Goal: Browse casually

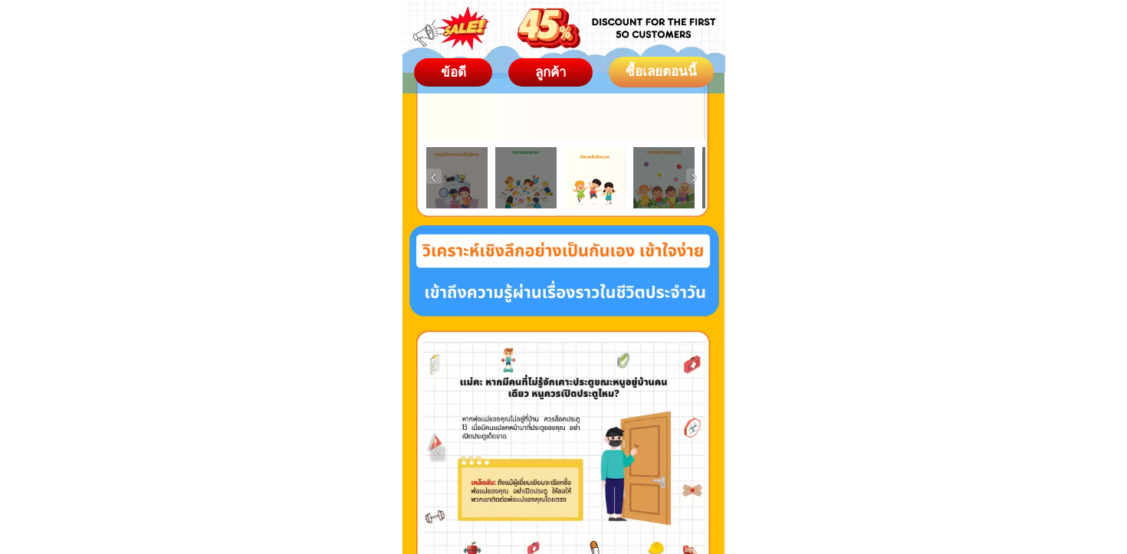
scroll to position [3460, 0]
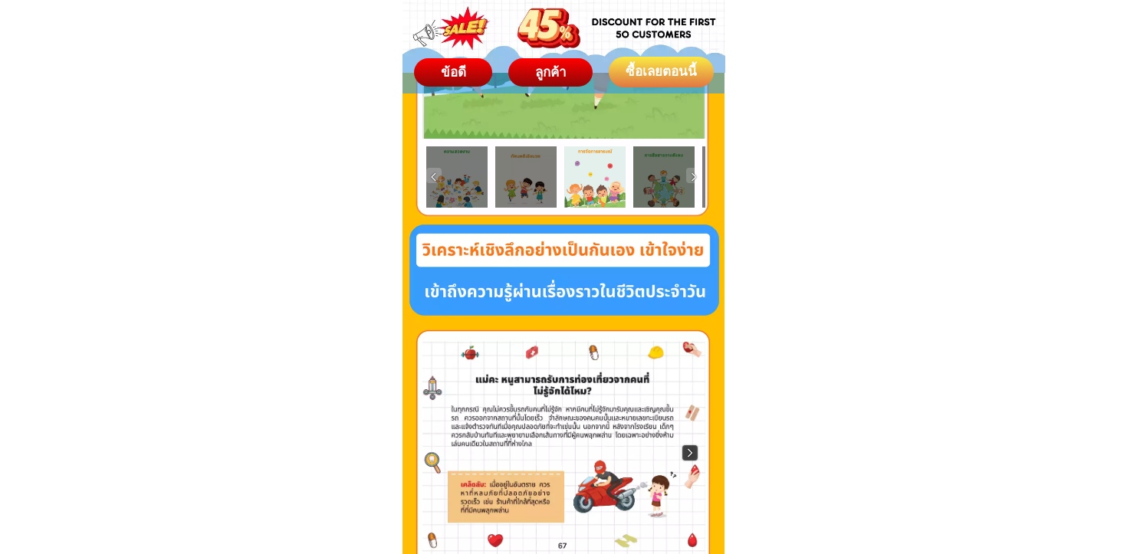
click at [687, 452] on img at bounding box center [689, 452] width 15 height 15
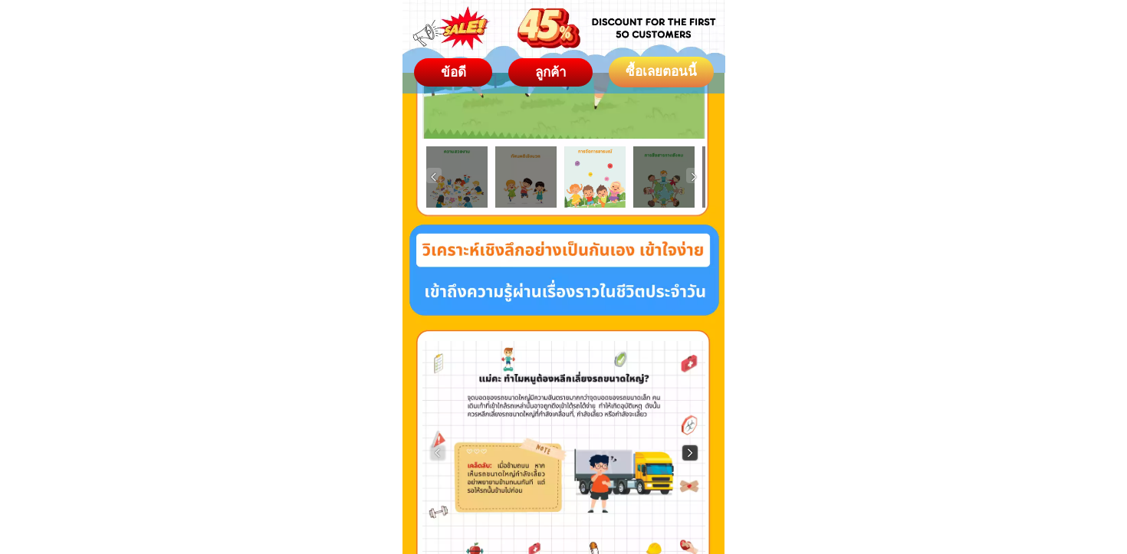
click at [687, 452] on img at bounding box center [689, 452] width 15 height 15
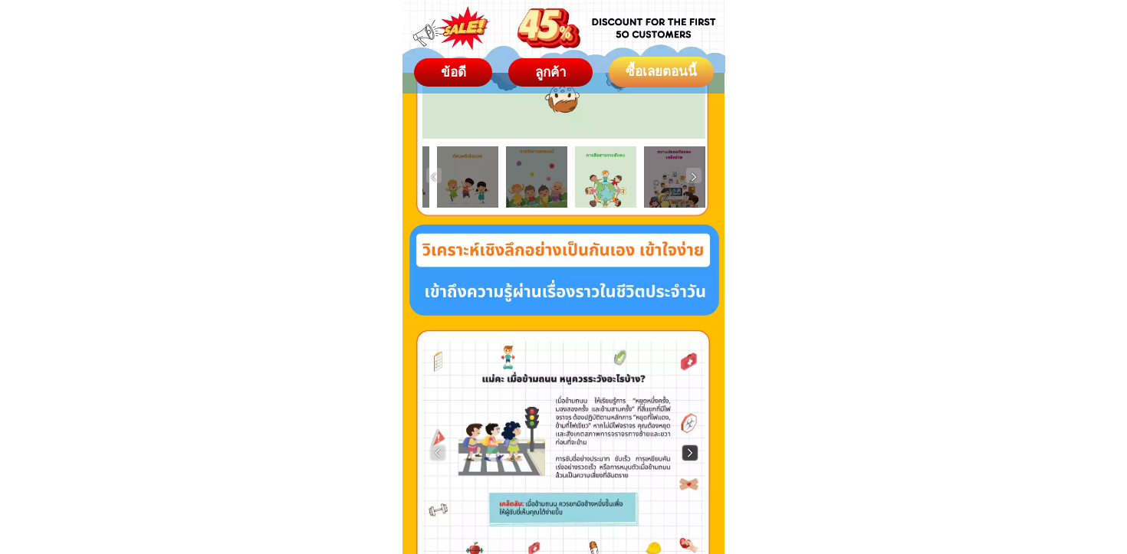
click at [687, 452] on img at bounding box center [689, 452] width 15 height 15
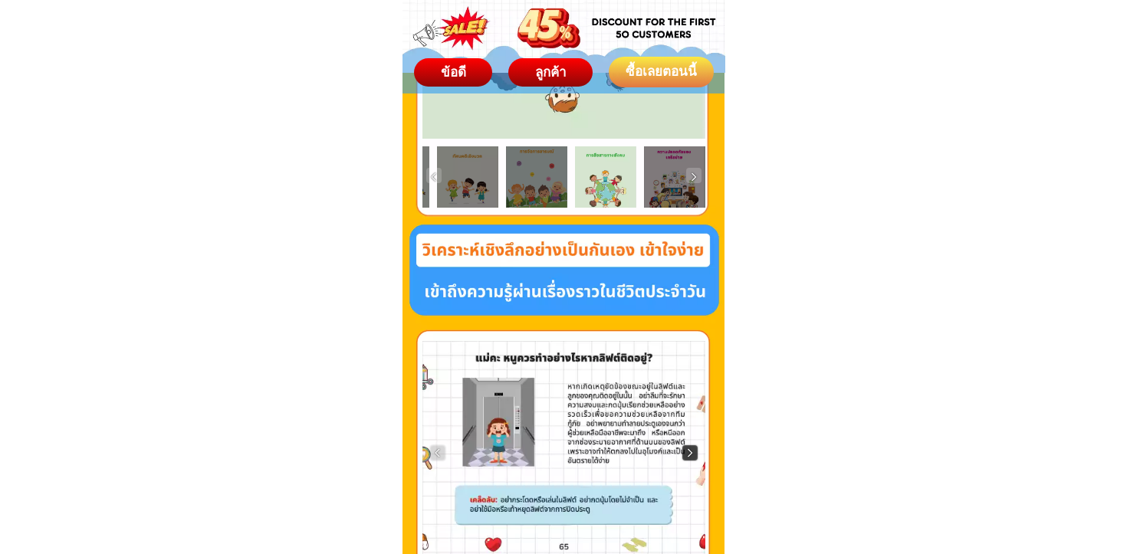
click at [687, 452] on img at bounding box center [689, 452] width 15 height 15
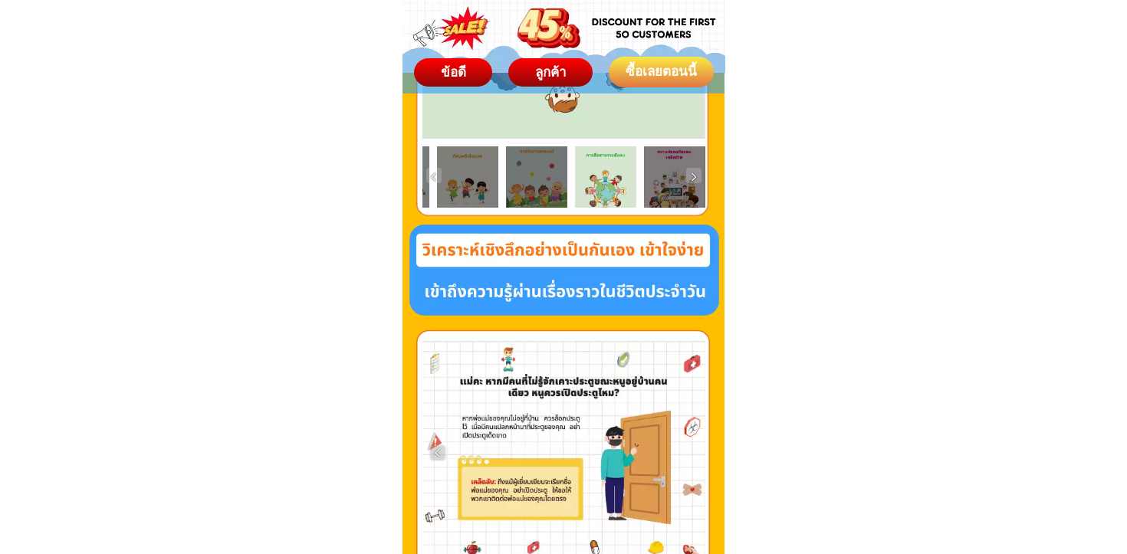
click at [687, 452] on div at bounding box center [563, 452] width 283 height 223
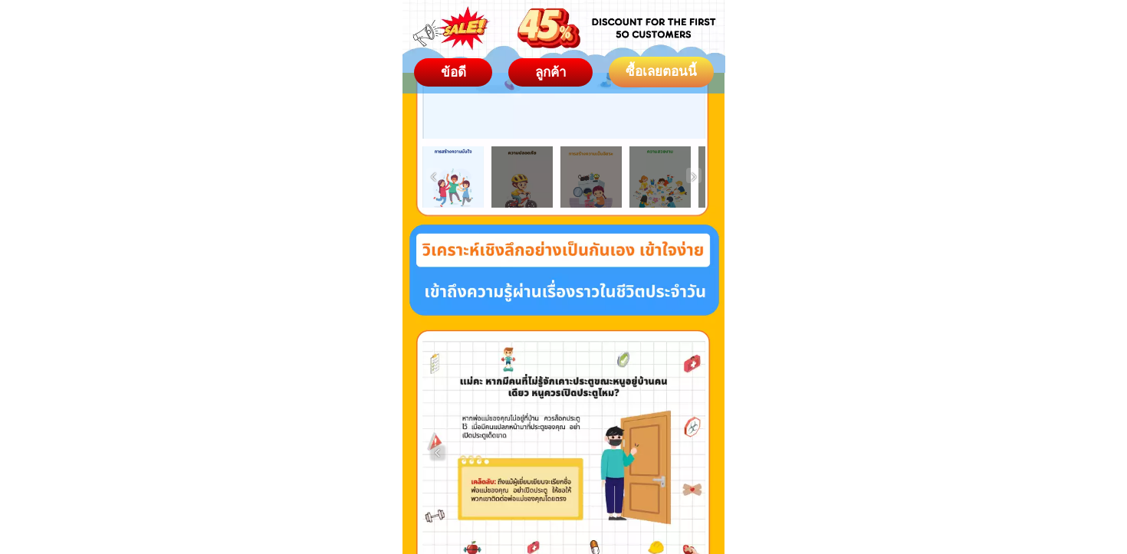
click at [445, 455] on div at bounding box center [563, 452] width 283 height 223
click at [445, 451] on div at bounding box center [563, 452] width 283 height 223
click at [443, 451] on img at bounding box center [437, 452] width 15 height 15
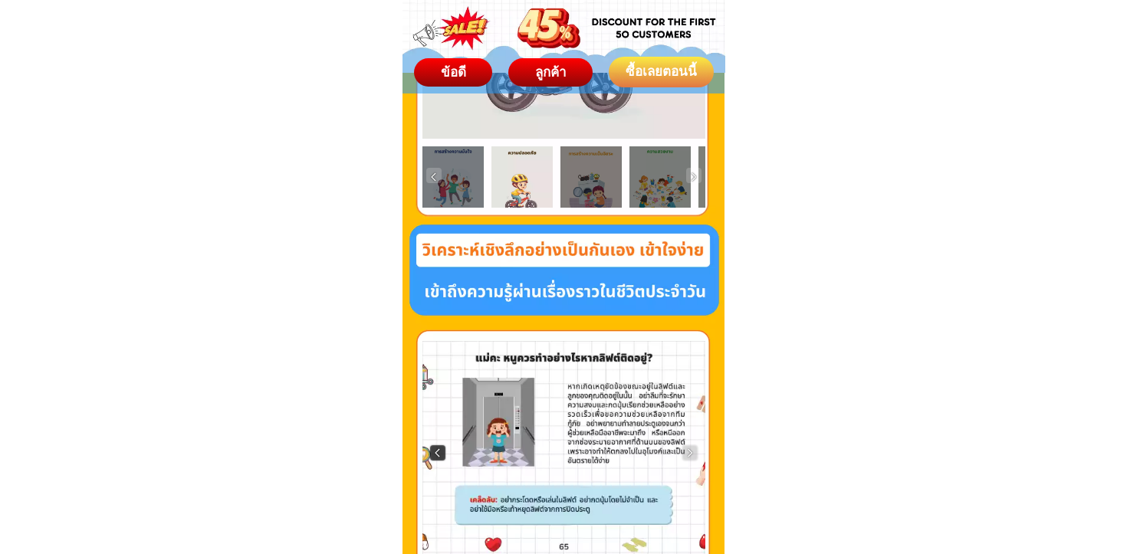
click at [443, 451] on img at bounding box center [437, 452] width 15 height 15
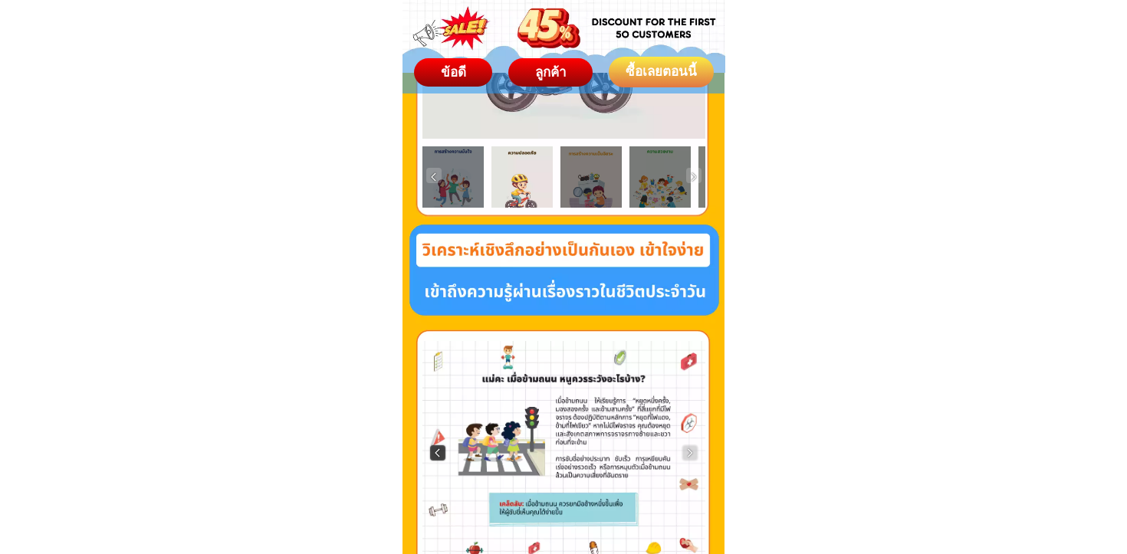
click at [443, 451] on img at bounding box center [437, 452] width 15 height 15
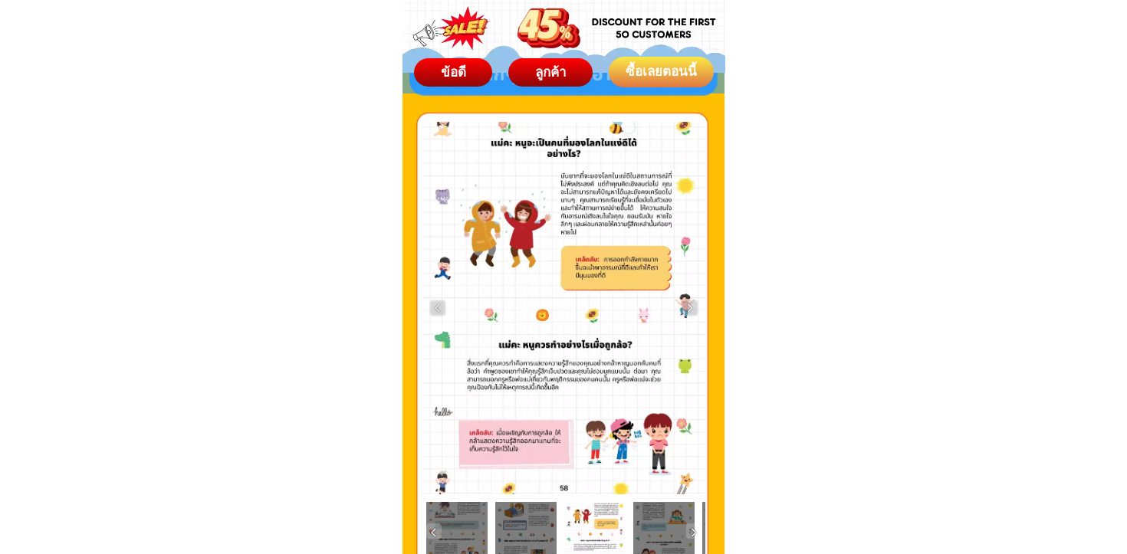
scroll to position [2535, 0]
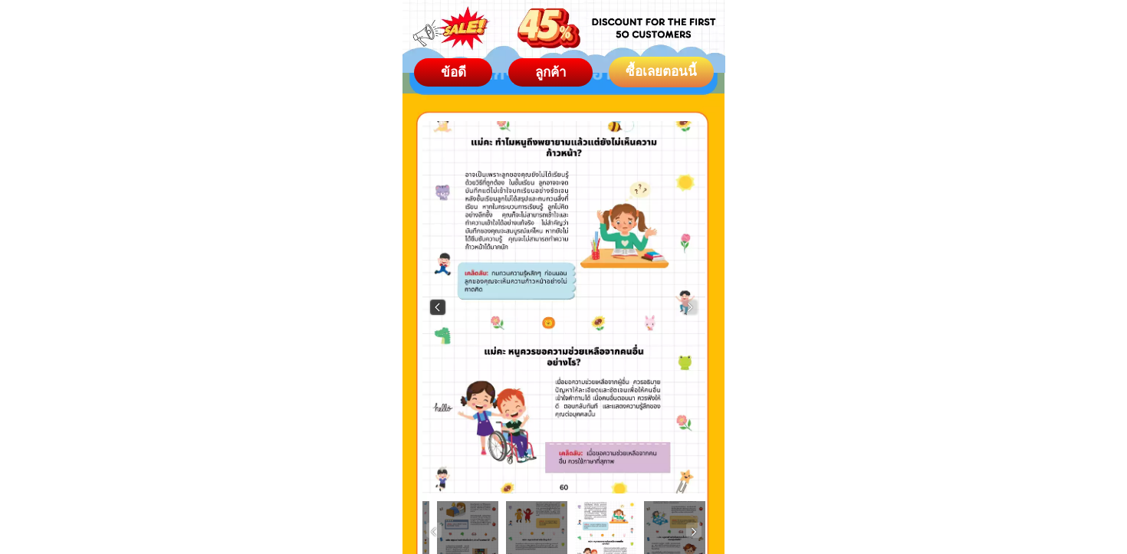
click at [436, 305] on img at bounding box center [437, 307] width 15 height 15
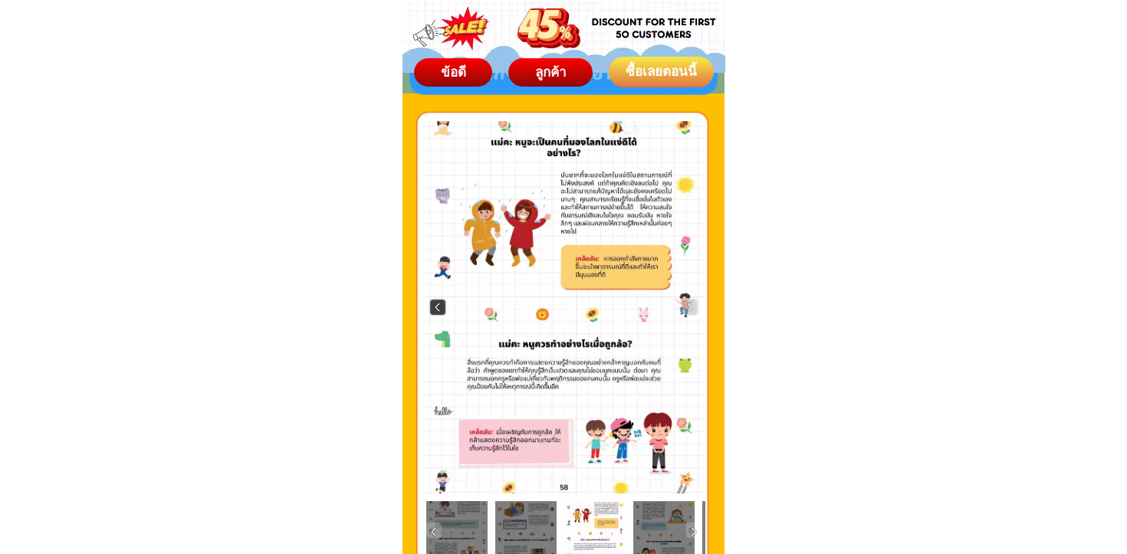
click at [436, 305] on img at bounding box center [437, 307] width 15 height 15
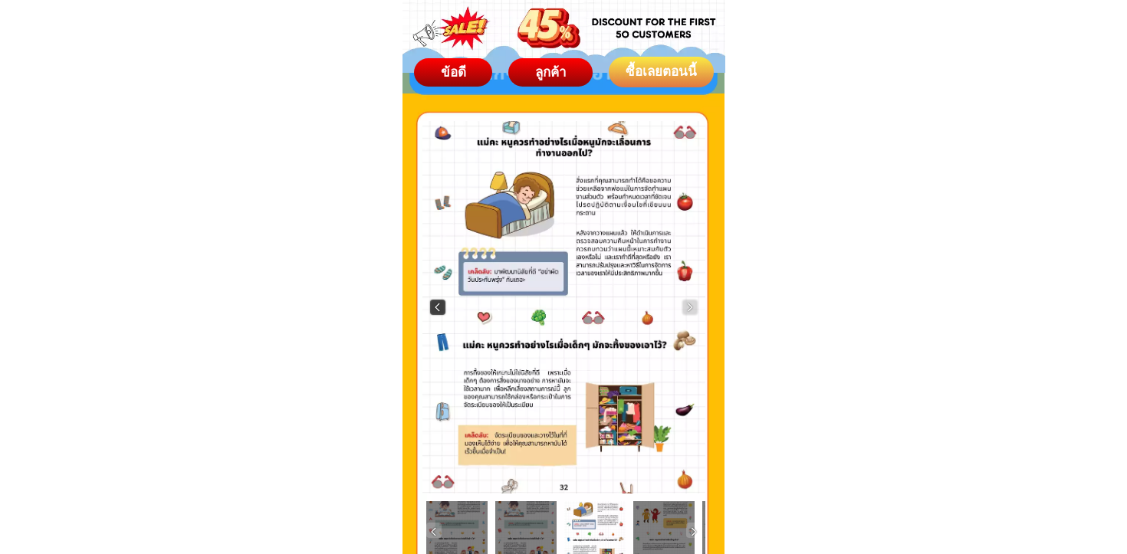
click at [436, 305] on img at bounding box center [437, 307] width 15 height 15
click at [691, 316] on div at bounding box center [563, 307] width 283 height 372
click at [689, 307] on img at bounding box center [689, 307] width 15 height 15
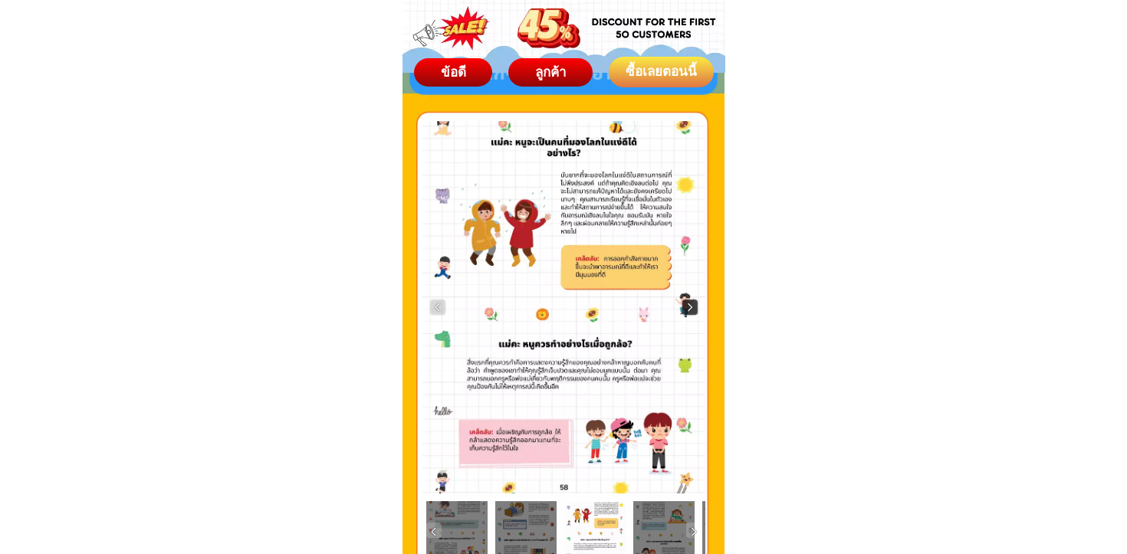
click at [689, 307] on img at bounding box center [689, 307] width 15 height 15
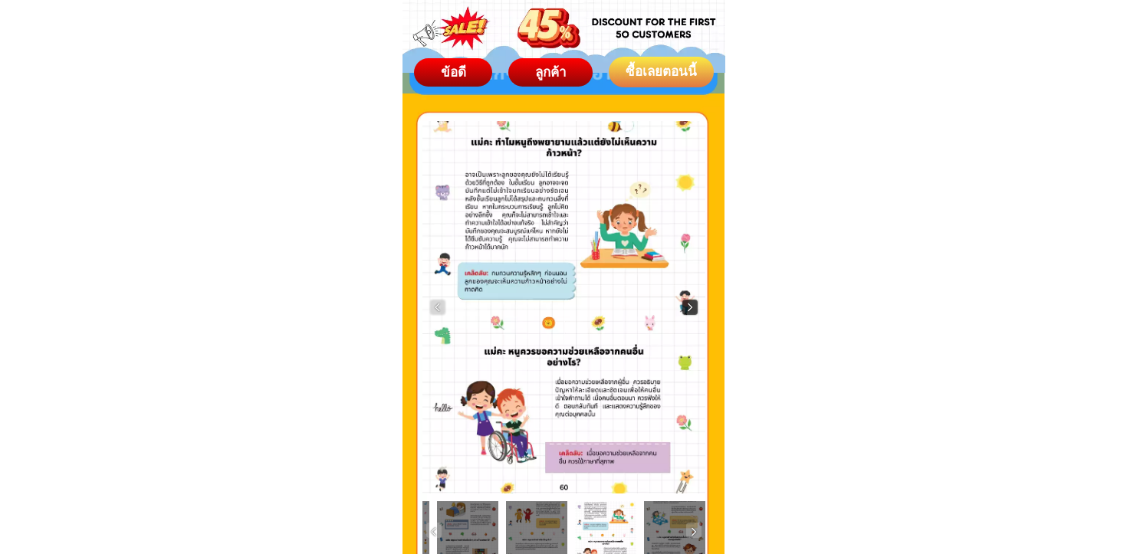
click at [689, 307] on img at bounding box center [689, 307] width 15 height 15
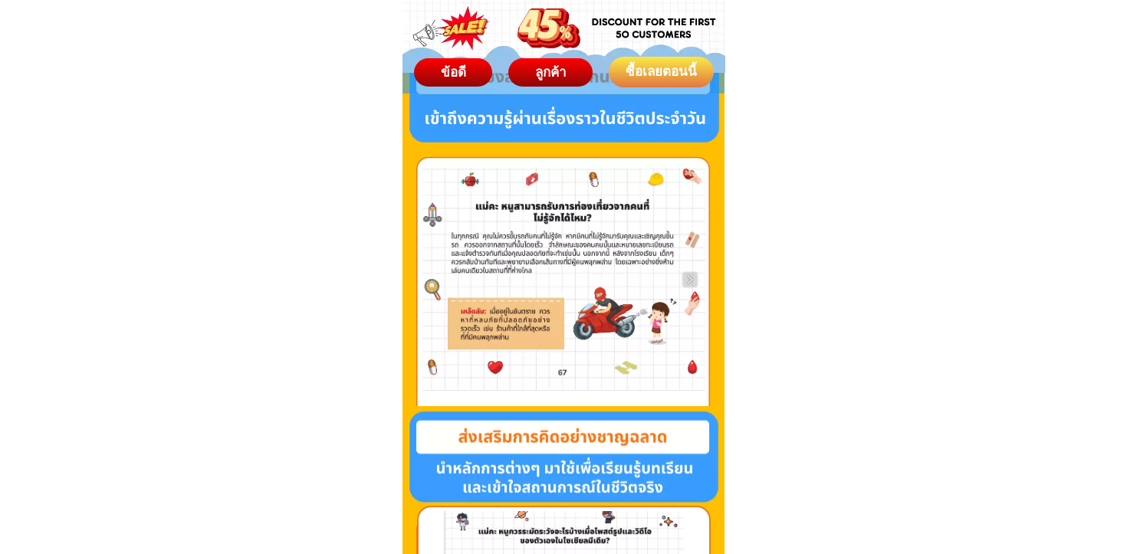
scroll to position [3618, 0]
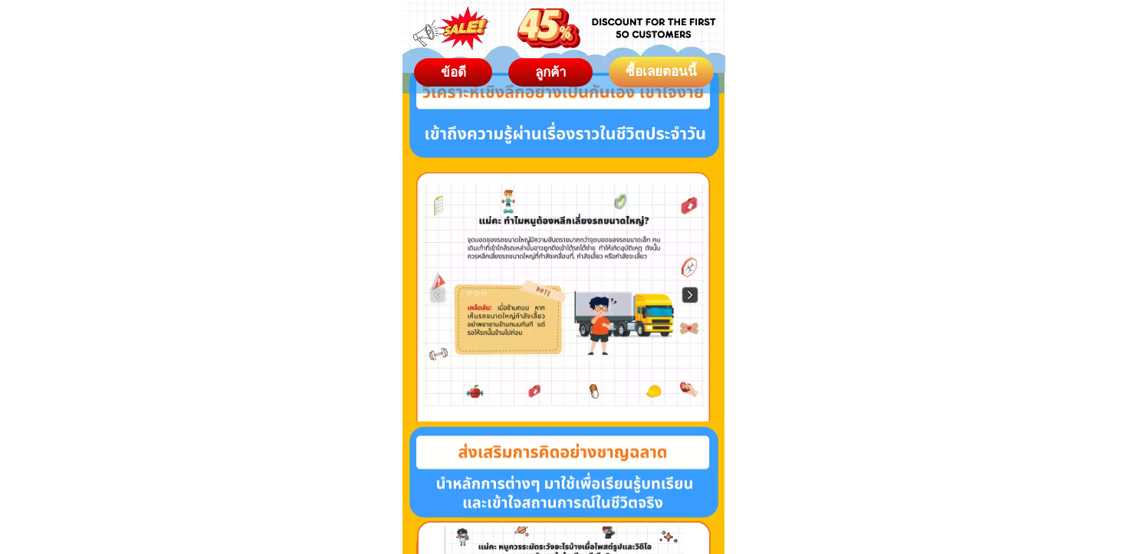
click at [690, 295] on img at bounding box center [689, 294] width 15 height 15
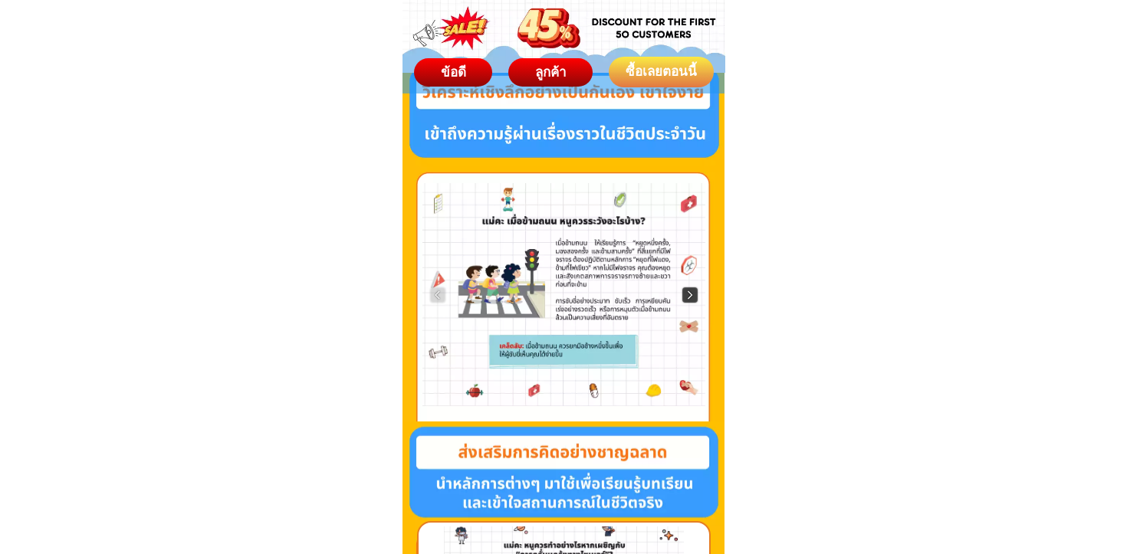
click at [690, 295] on img at bounding box center [689, 294] width 15 height 15
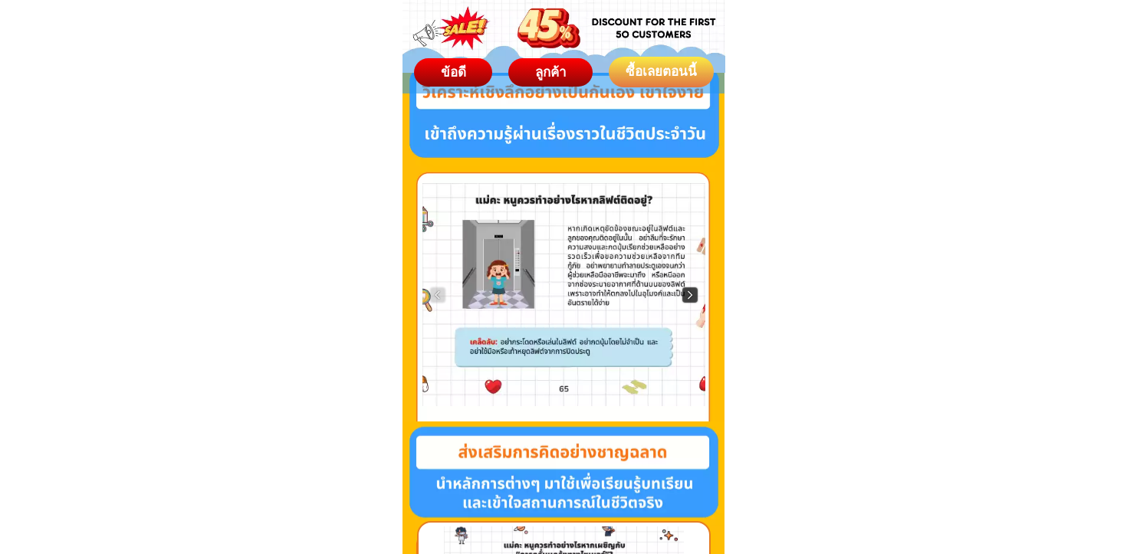
click at [690, 295] on img at bounding box center [689, 294] width 15 height 15
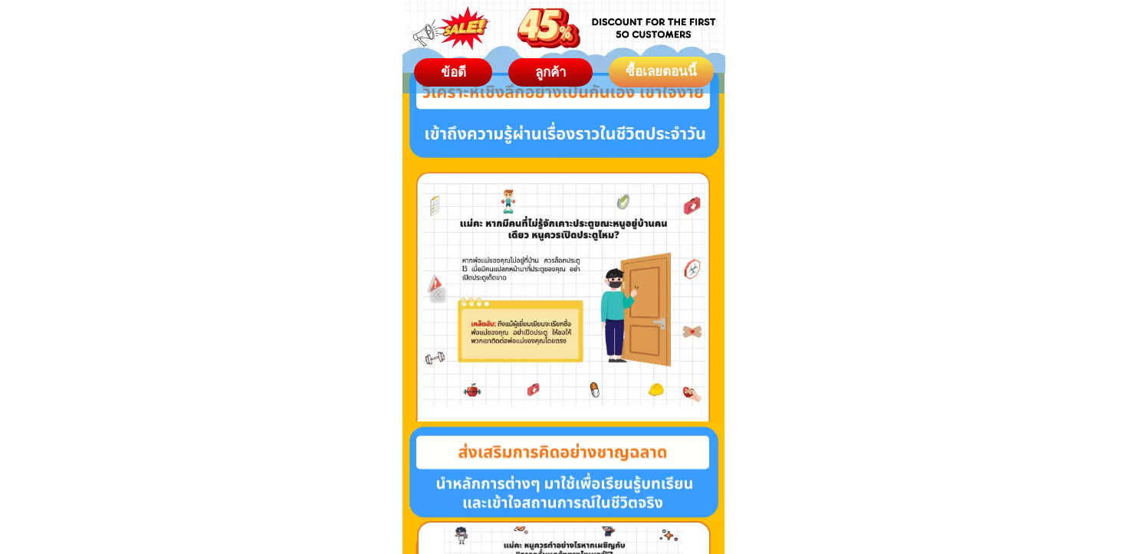
click at [690, 295] on div at bounding box center [563, 294] width 283 height 223
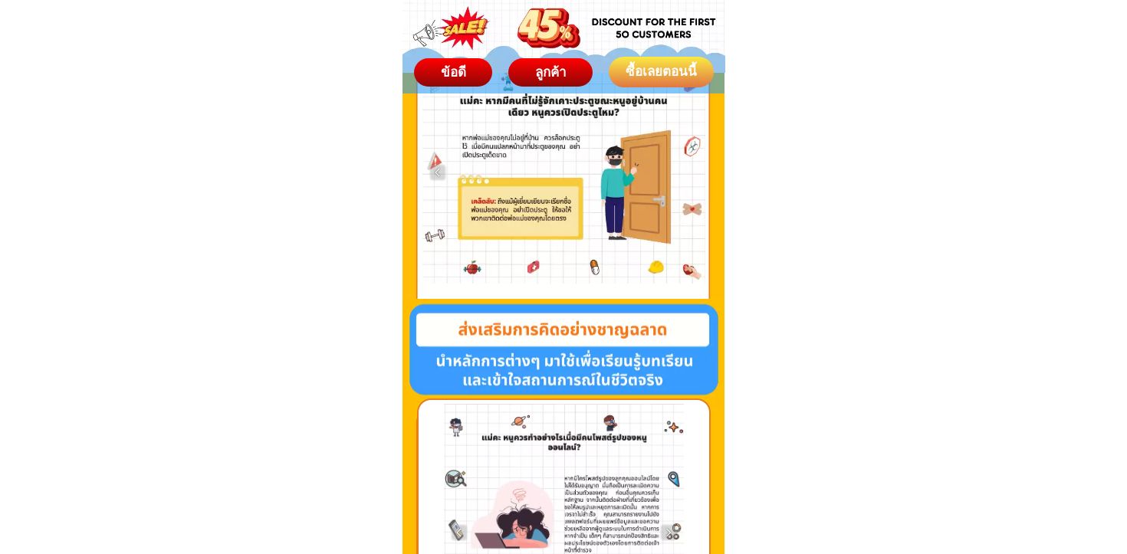
scroll to position [3983, 0]
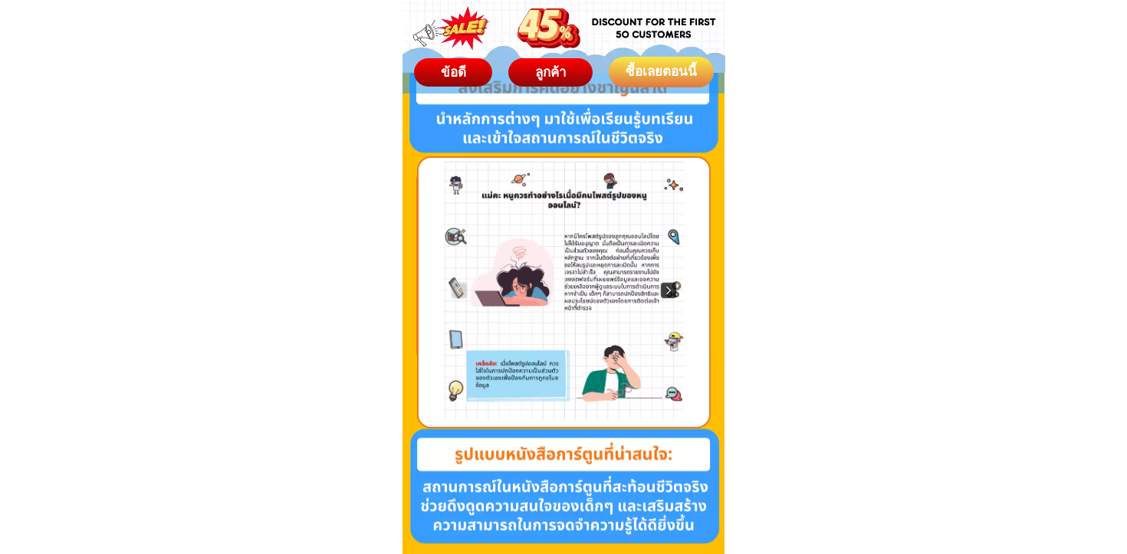
click at [672, 295] on img at bounding box center [668, 290] width 15 height 15
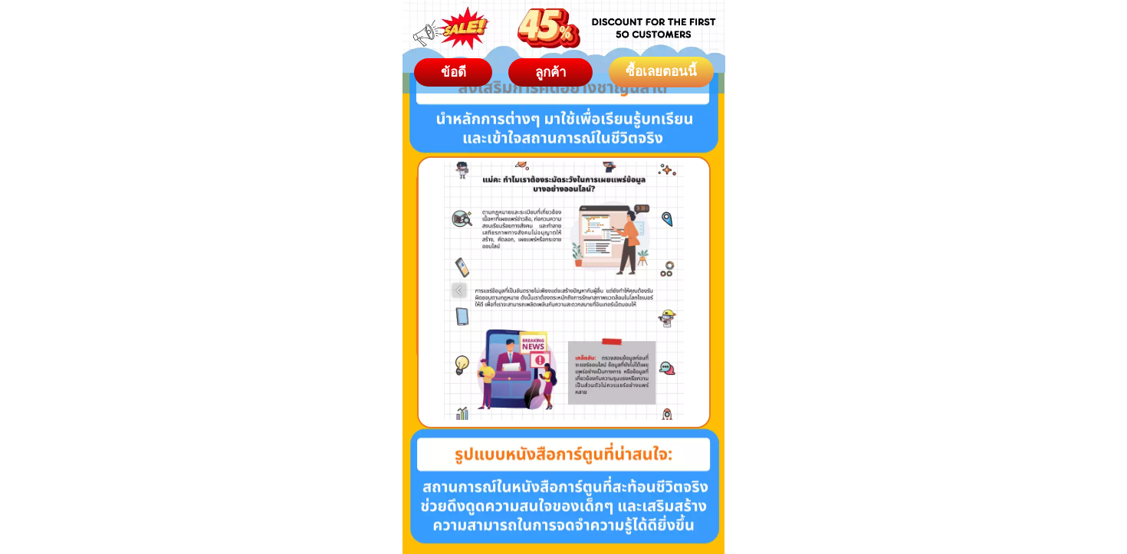
click at [672, 295] on div at bounding box center [564, 291] width 240 height 258
click at [459, 286] on img at bounding box center [458, 290] width 15 height 15
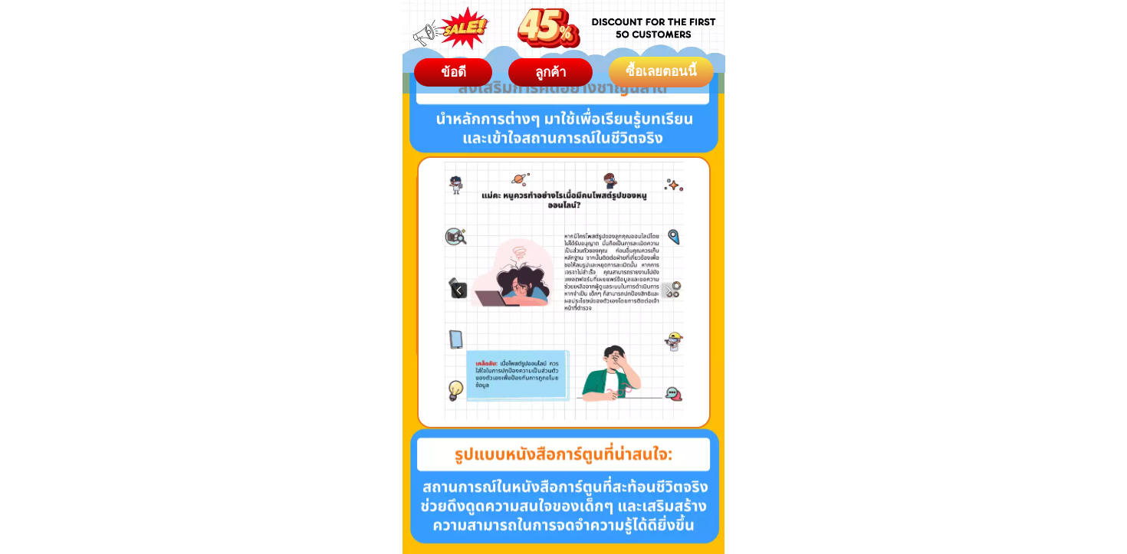
click at [454, 292] on img at bounding box center [458, 290] width 15 height 15
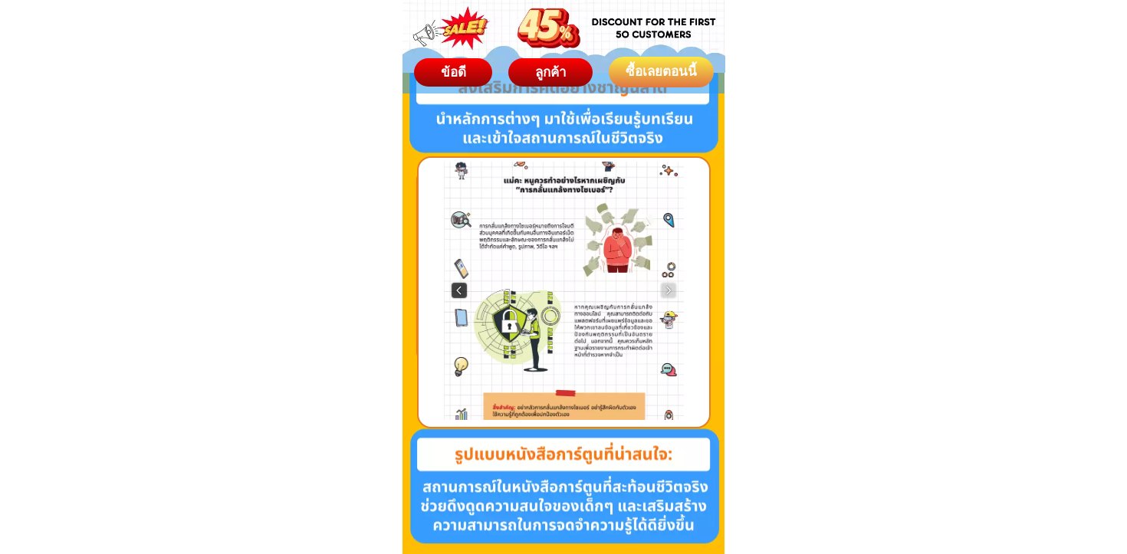
click at [454, 292] on img at bounding box center [458, 290] width 15 height 15
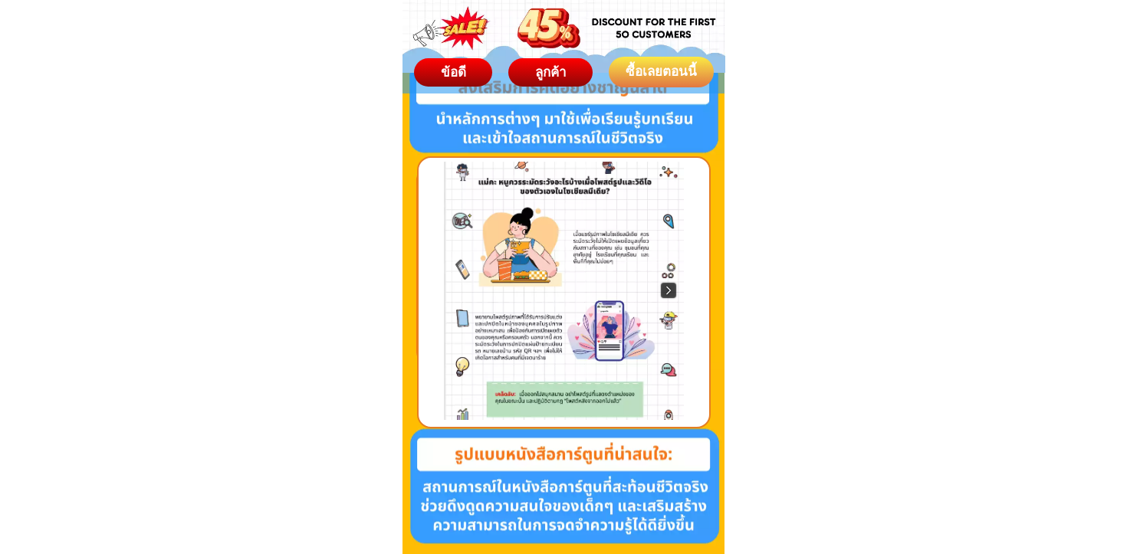
click at [661, 287] on img at bounding box center [668, 290] width 15 height 15
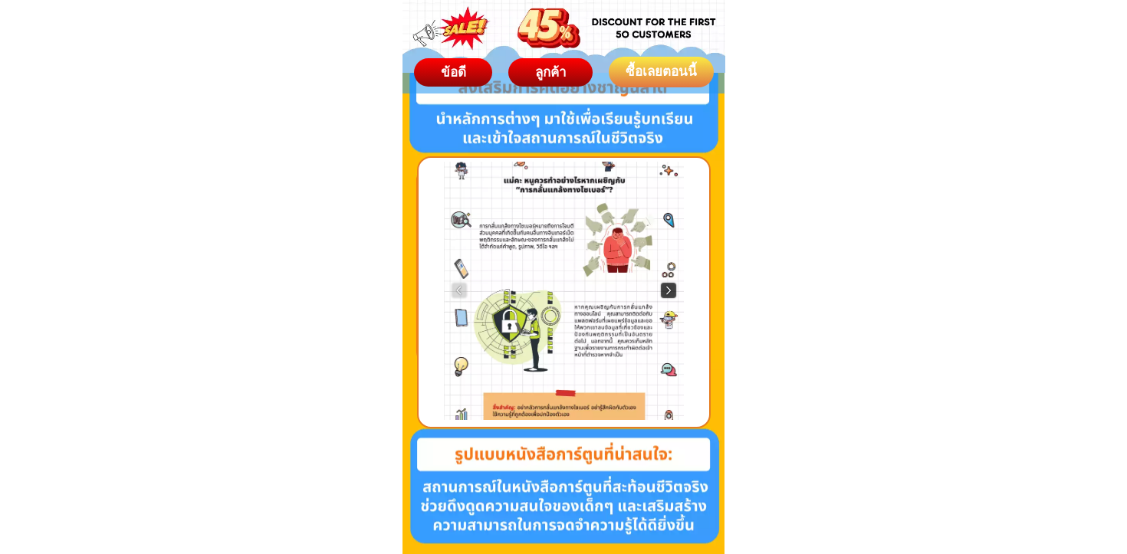
click at [668, 290] on img at bounding box center [668, 290] width 15 height 15
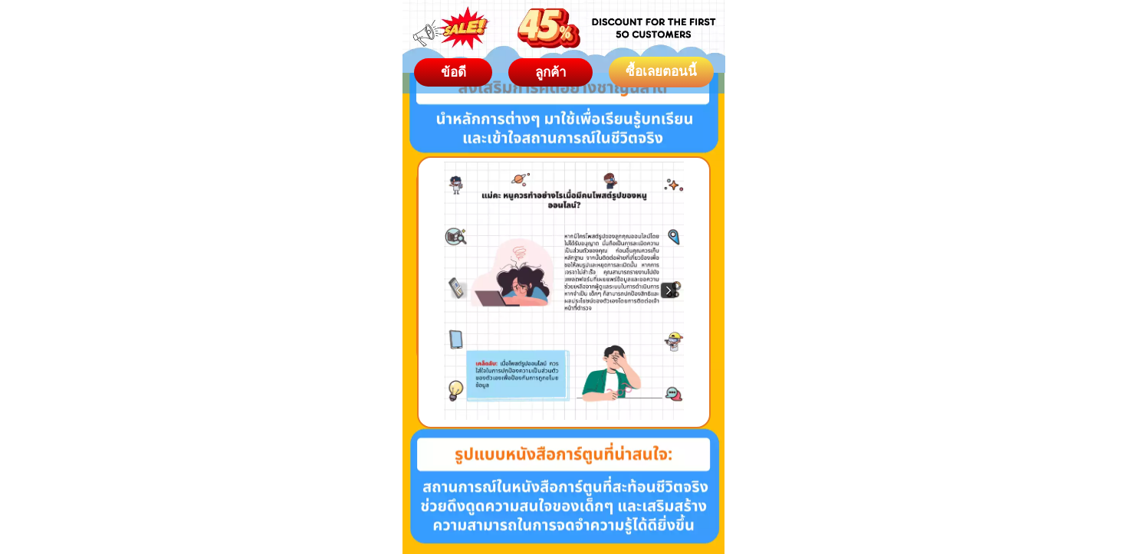
click at [668, 290] on img at bounding box center [668, 290] width 15 height 15
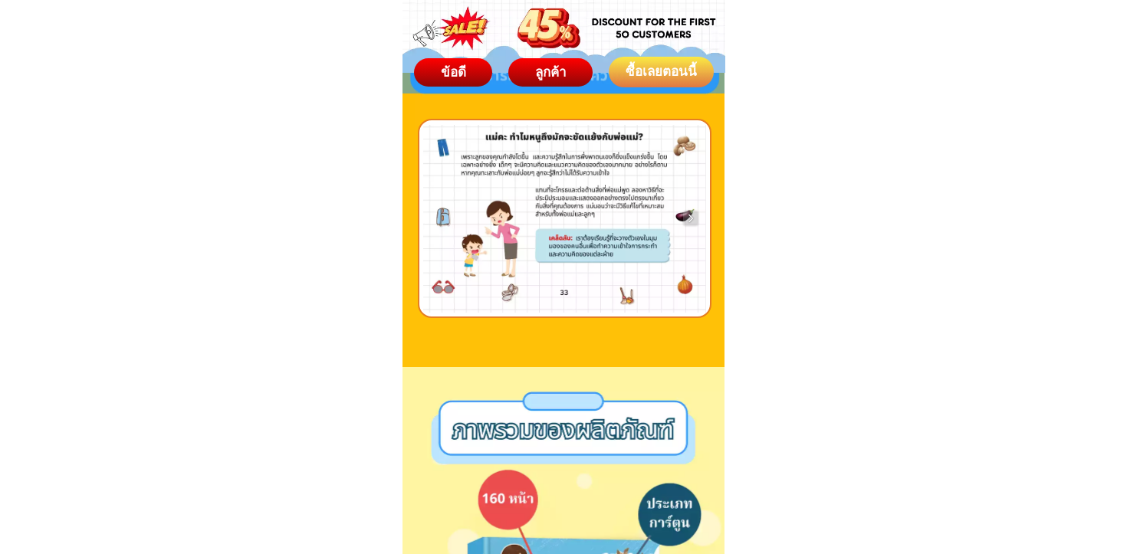
scroll to position [4435, 0]
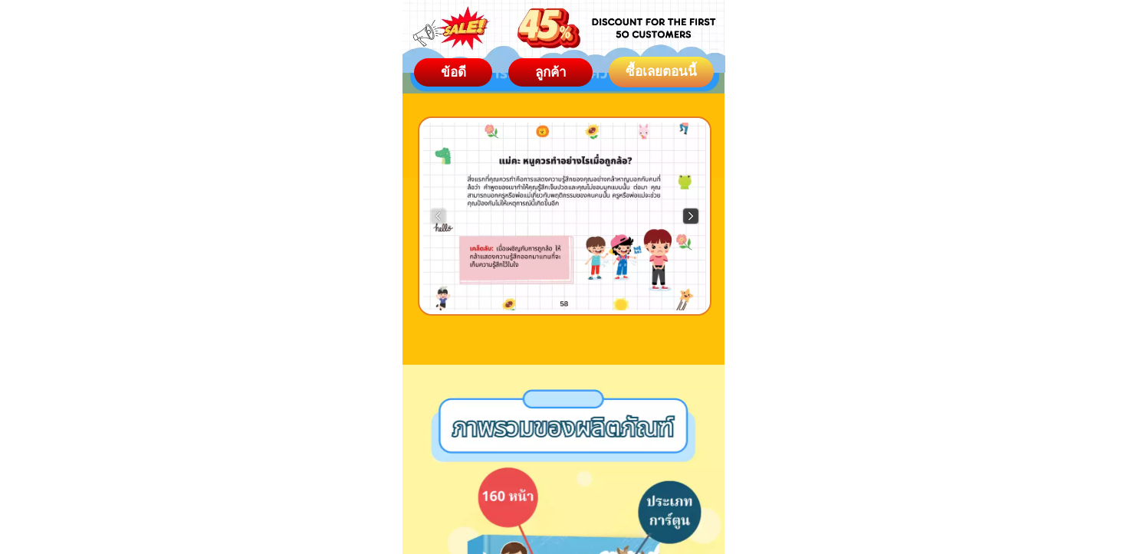
click at [690, 215] on img at bounding box center [690, 215] width 15 height 15
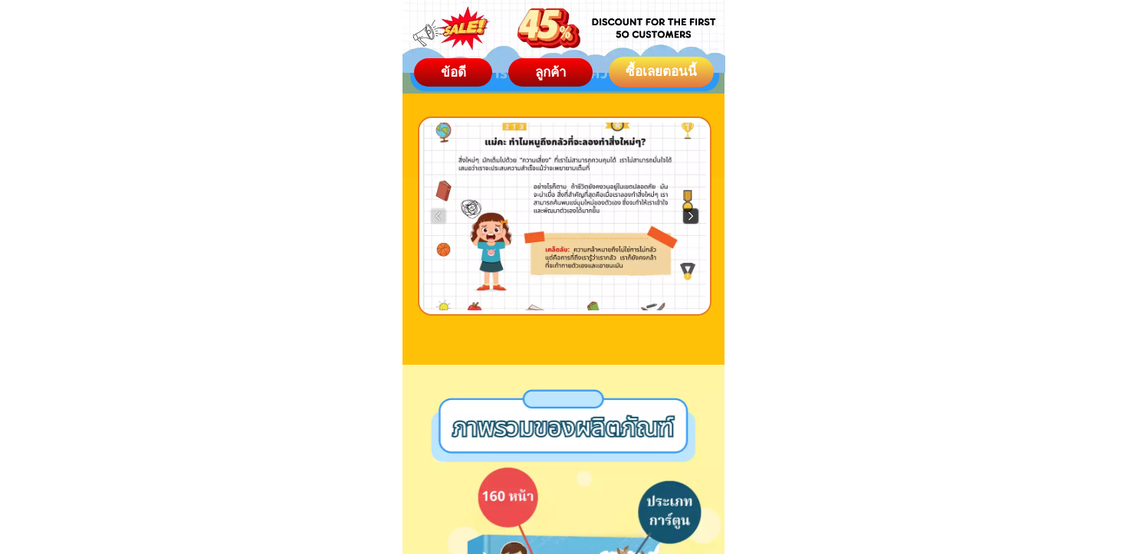
click at [690, 215] on img at bounding box center [690, 215] width 15 height 15
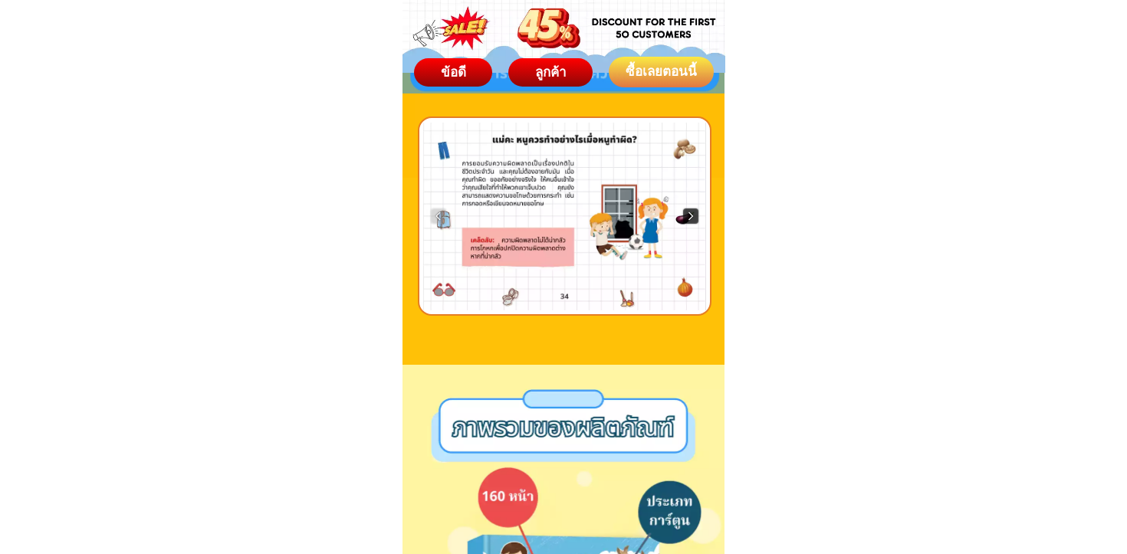
click at [690, 215] on img at bounding box center [690, 215] width 15 height 15
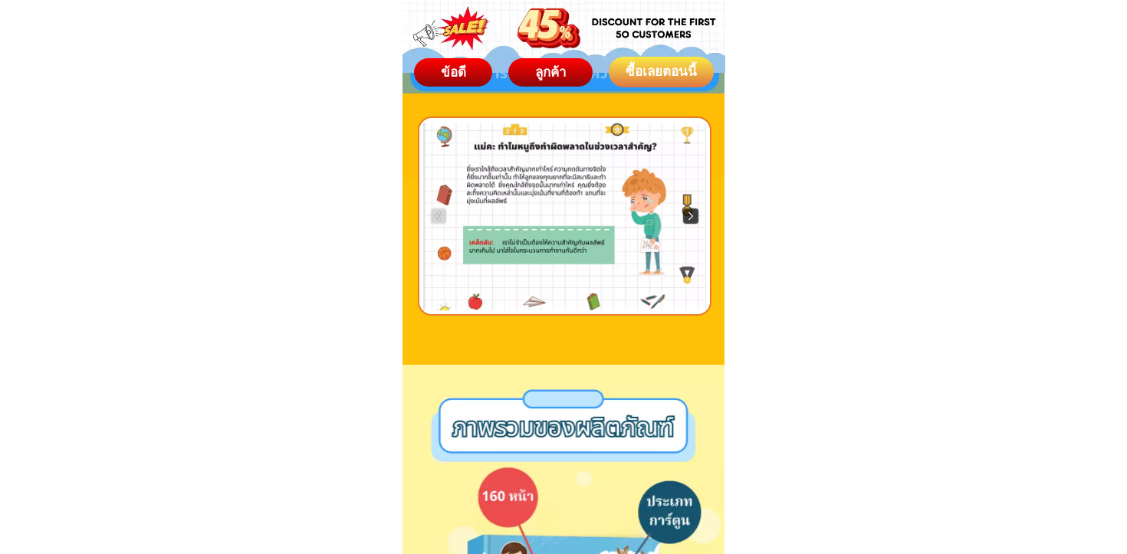
click at [690, 215] on img at bounding box center [690, 215] width 15 height 15
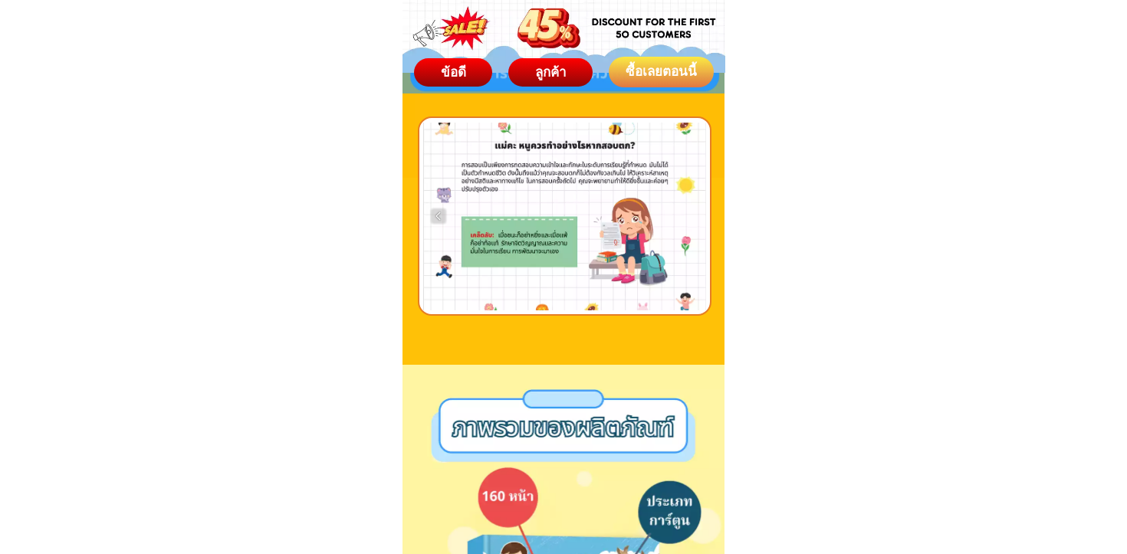
click at [690, 215] on div at bounding box center [564, 217] width 283 height 188
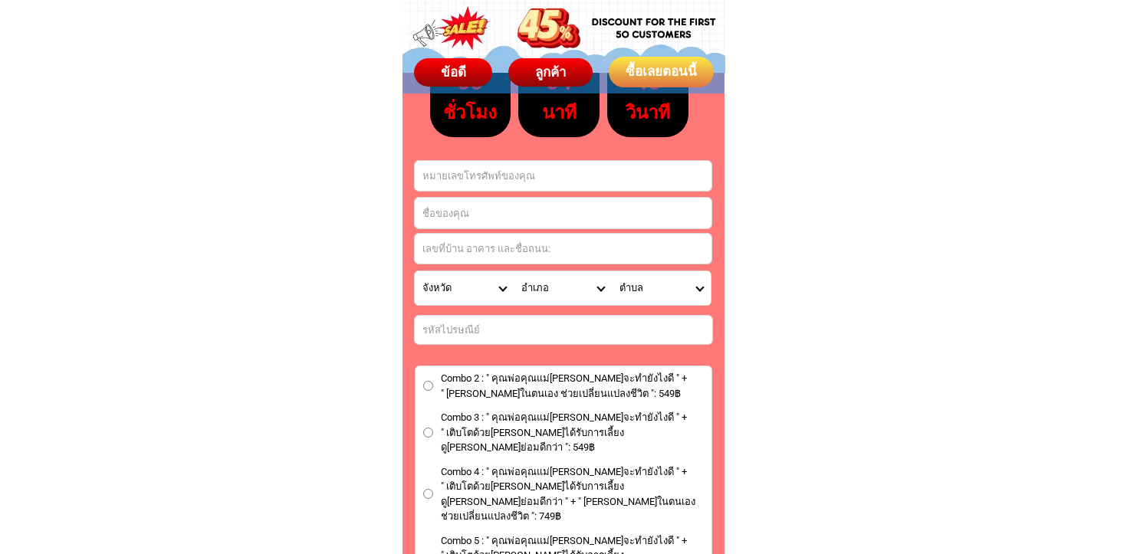
scroll to position [8957, 0]
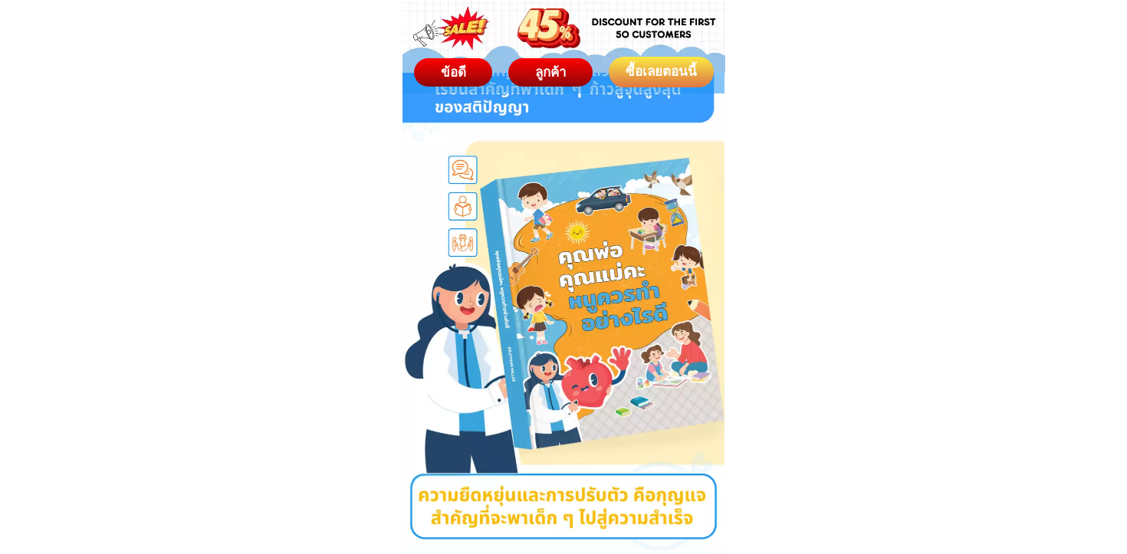
scroll to position [133, 0]
